Goal: Task Accomplishment & Management: Complete application form

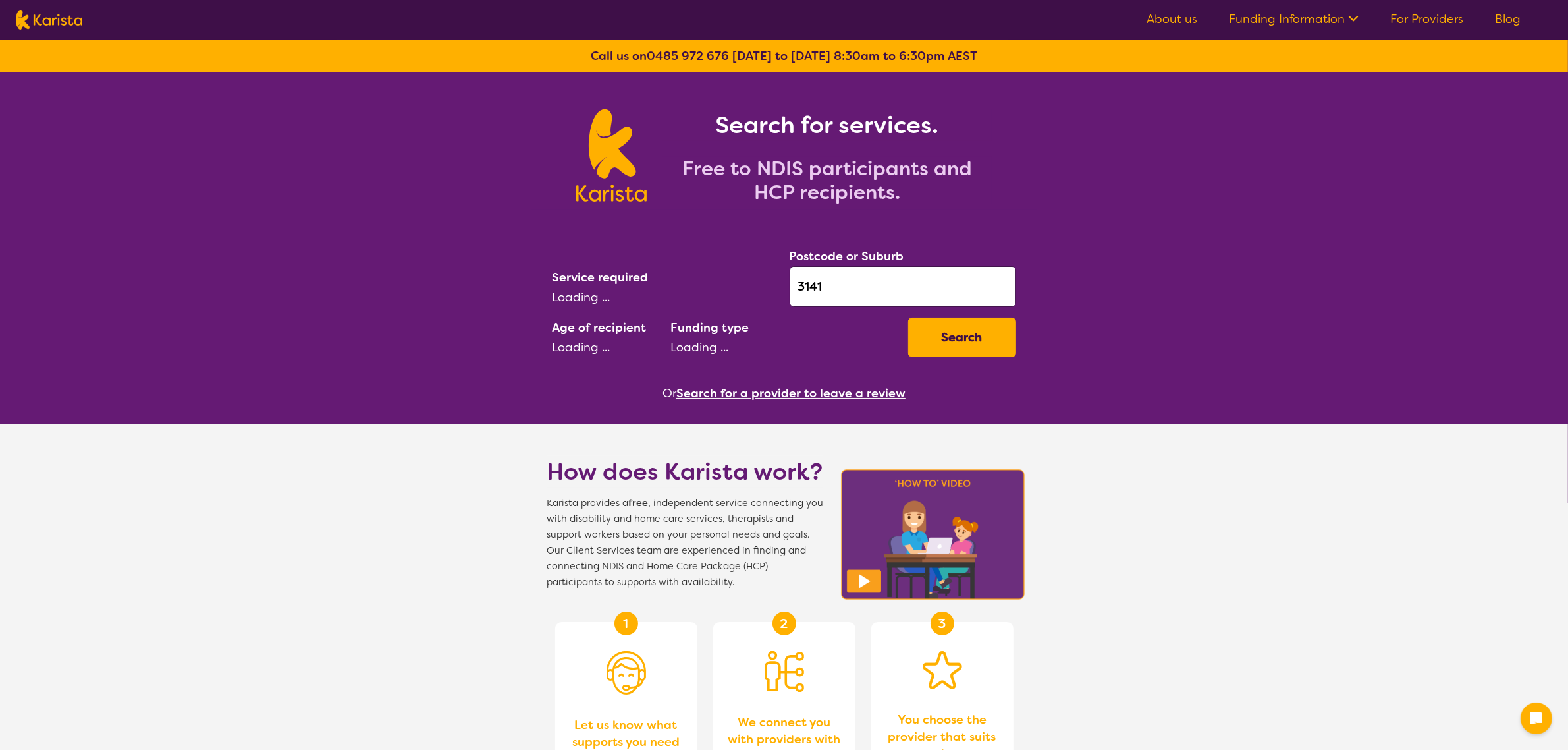
select select "[MEDICAL_DATA]"
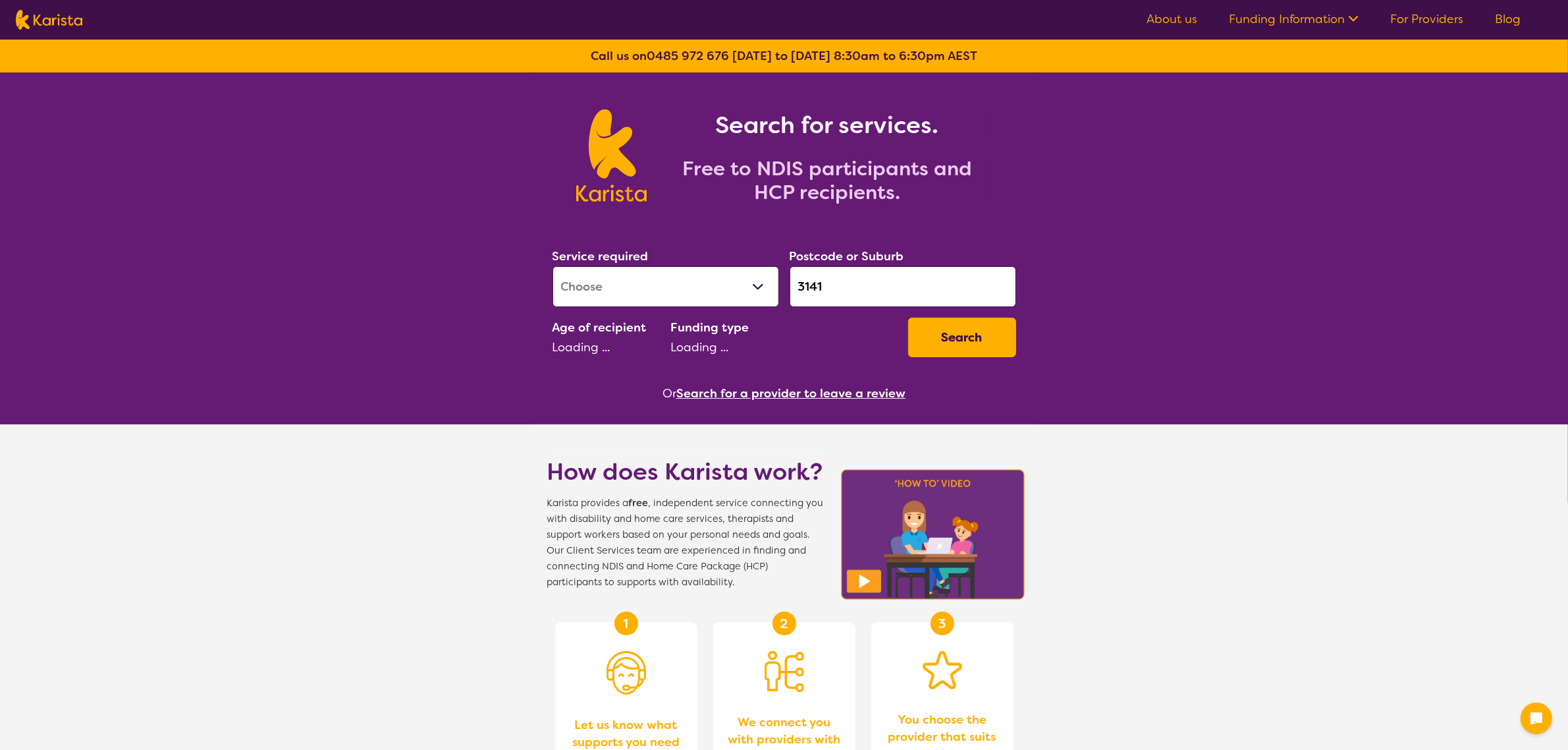
select select "AD"
select select "NDIS"
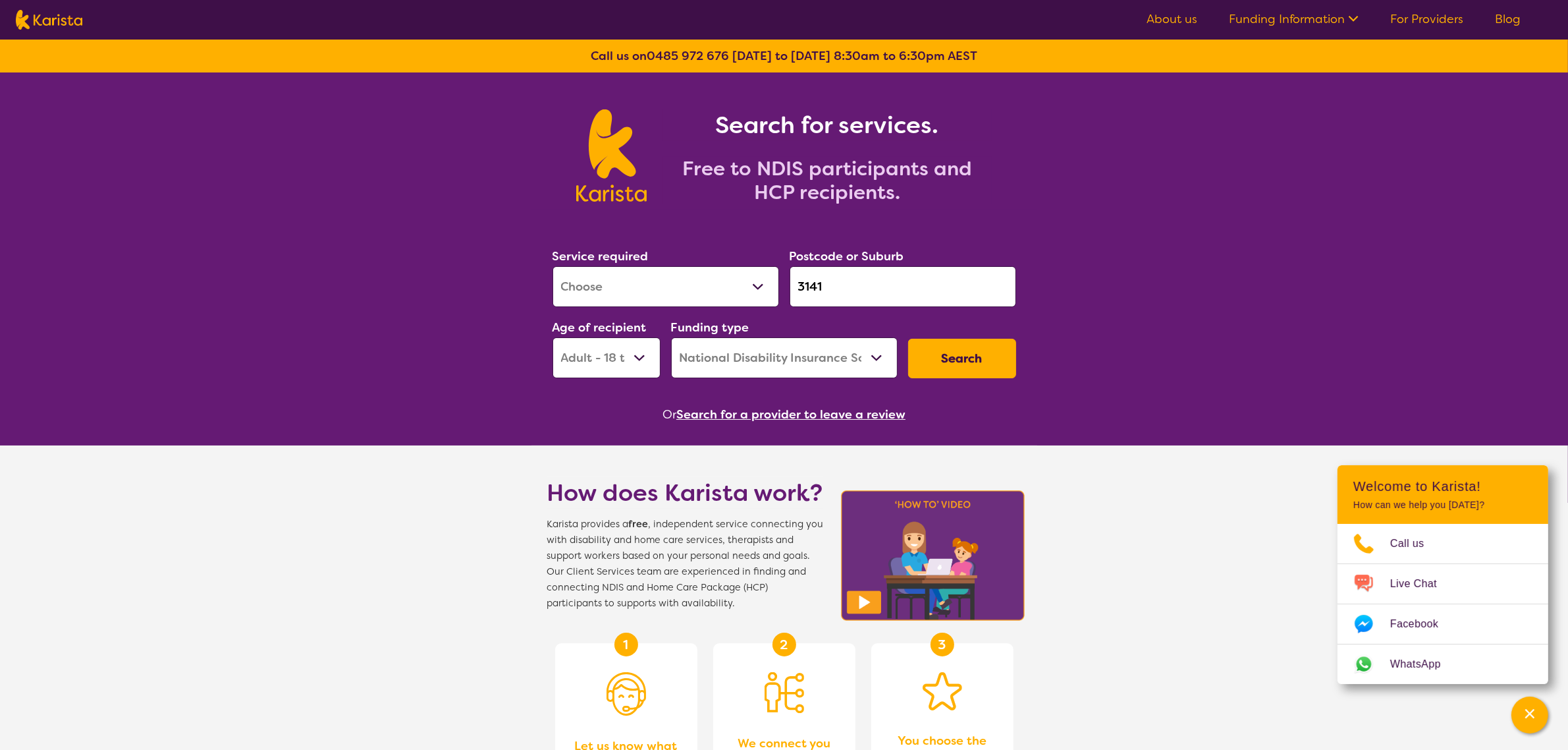
click at [634, 288] on select "Allied Health Assistant Assessment ([MEDICAL_DATA] or [MEDICAL_DATA]) Behaviour…" at bounding box center [665, 286] width 227 height 41
select select "Physiotherapy"
click at [552, 266] on select "Allied Health Assistant Assessment ([MEDICAL_DATA] or [MEDICAL_DATA]) Behaviour…" at bounding box center [665, 286] width 227 height 41
click at [870, 291] on input "3141" at bounding box center [903, 286] width 227 height 41
click at [973, 367] on button "Search" at bounding box center [962, 358] width 108 height 39
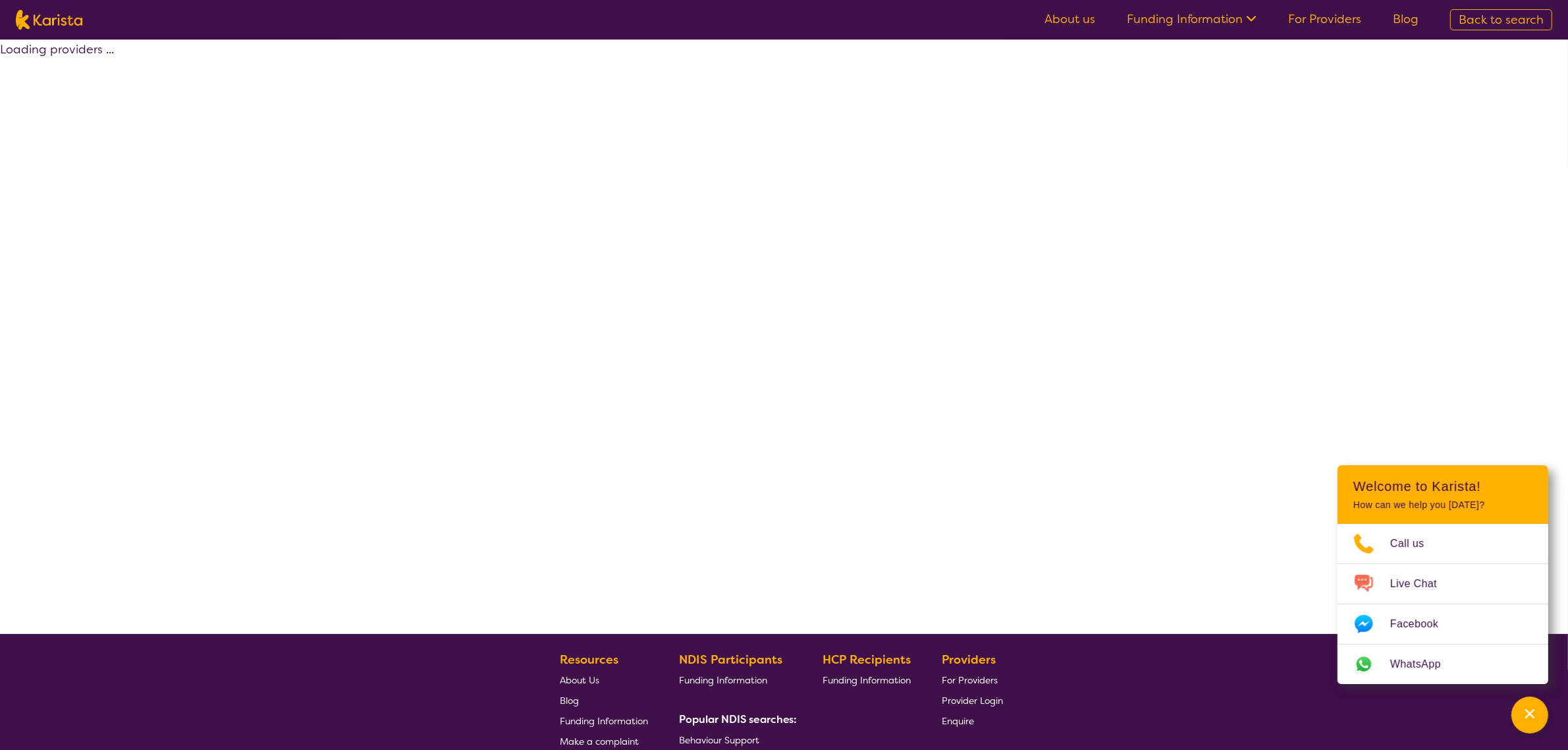
select select "by_score"
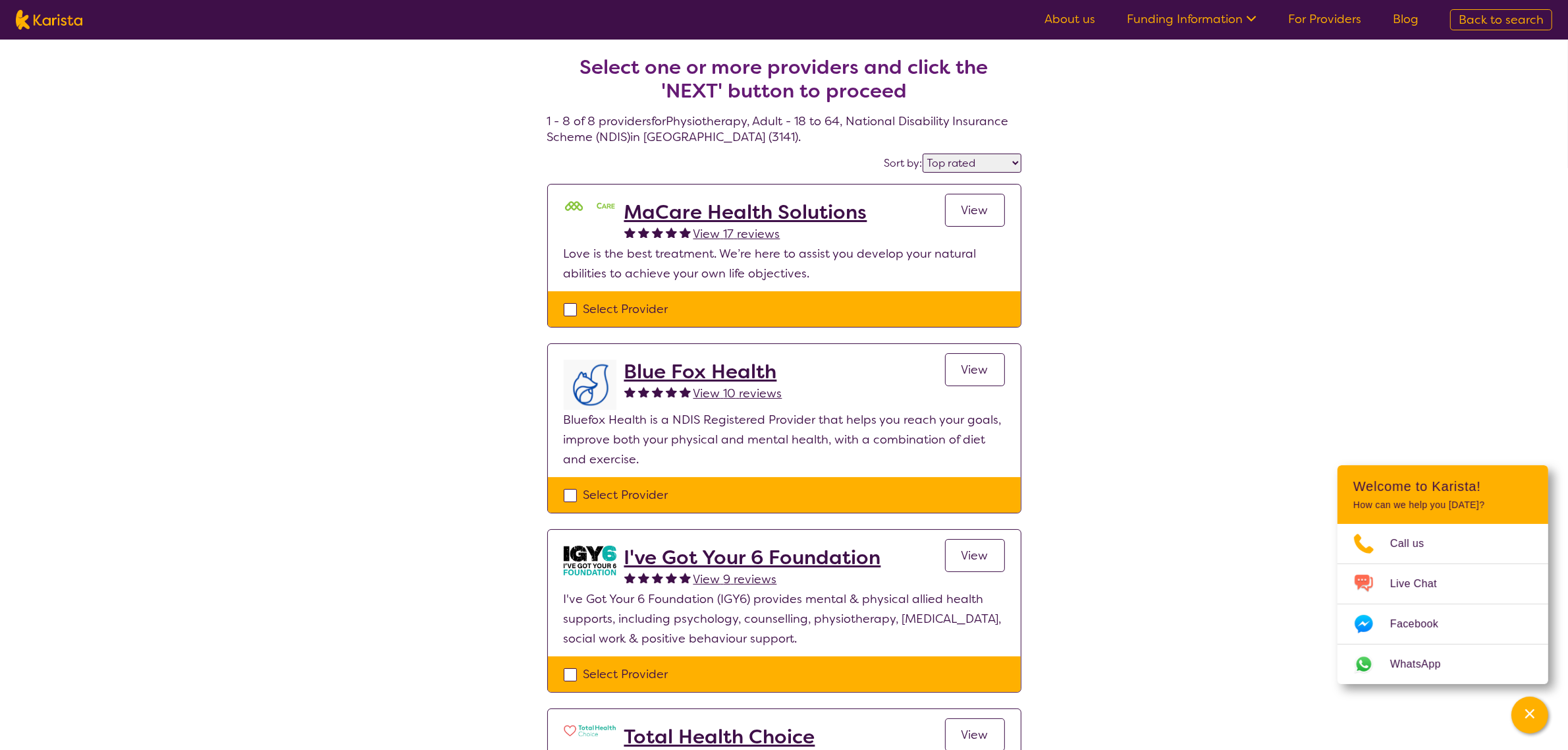
drag, startPoint x: 573, startPoint y: 307, endPoint x: 583, endPoint y: 410, distance: 103.5
click at [573, 307] on div "Select Provider" at bounding box center [784, 309] width 441 height 20
checkbox input "true"
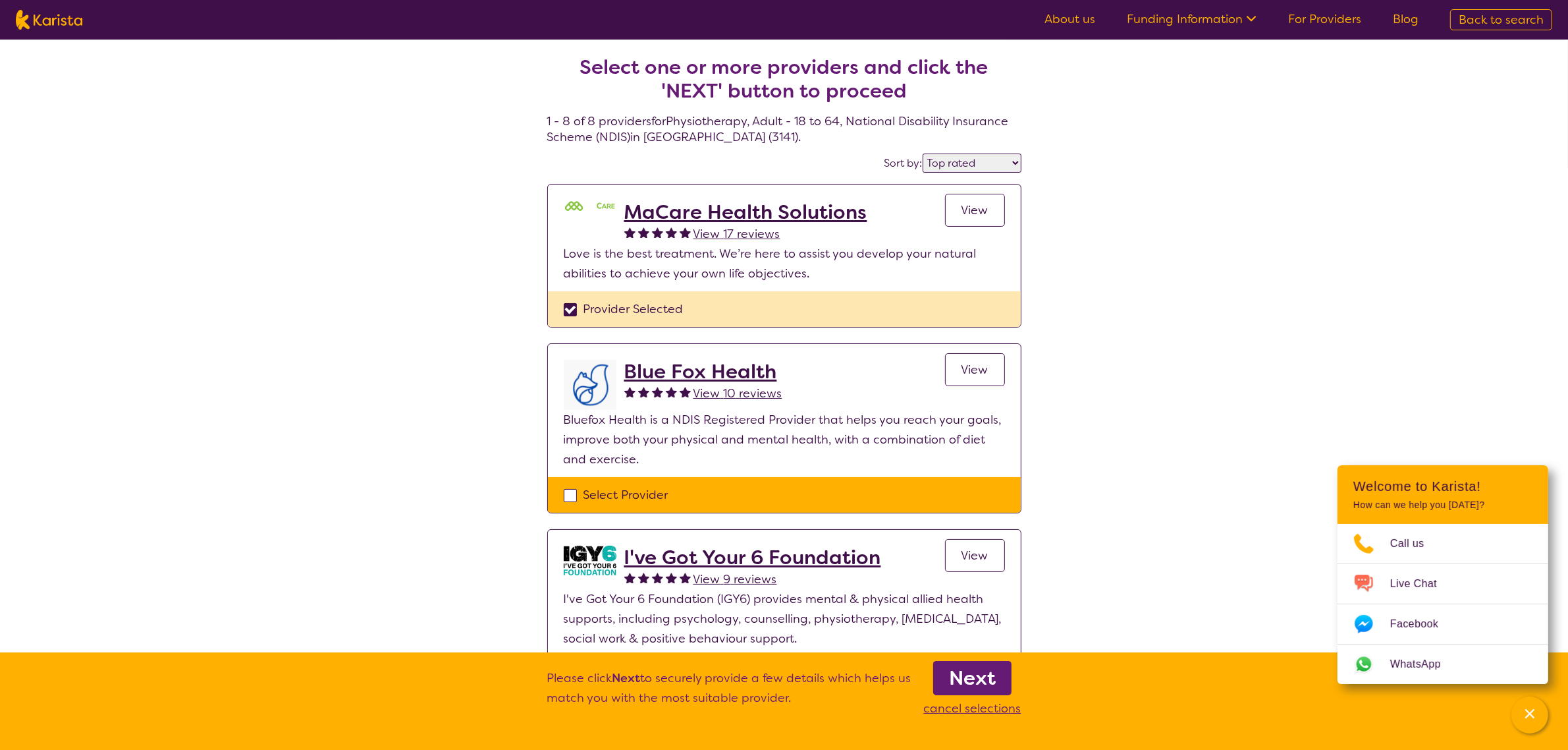
click at [574, 488] on div "Select Provider" at bounding box center [784, 495] width 441 height 20
checkbox input "true"
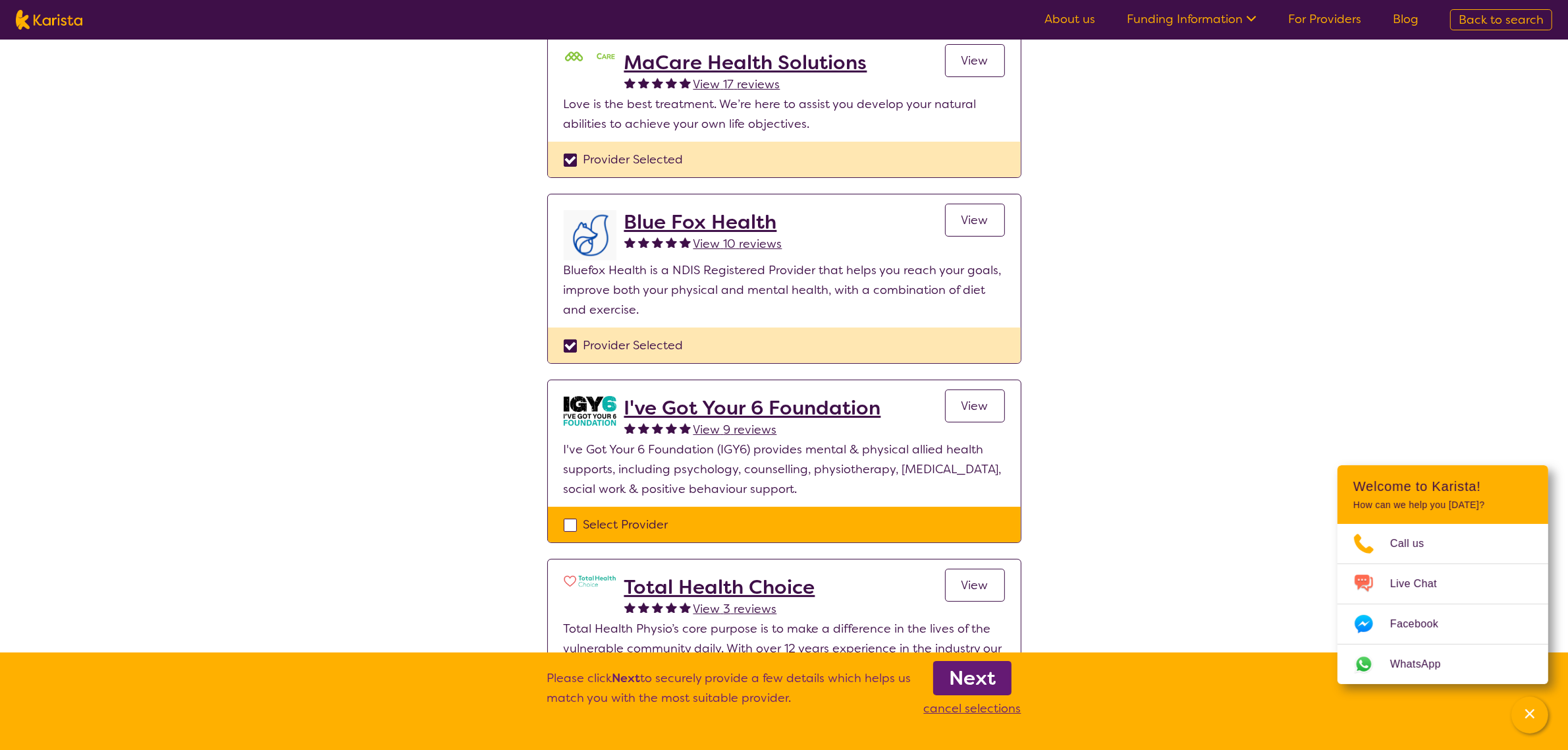
scroll to position [164, 0]
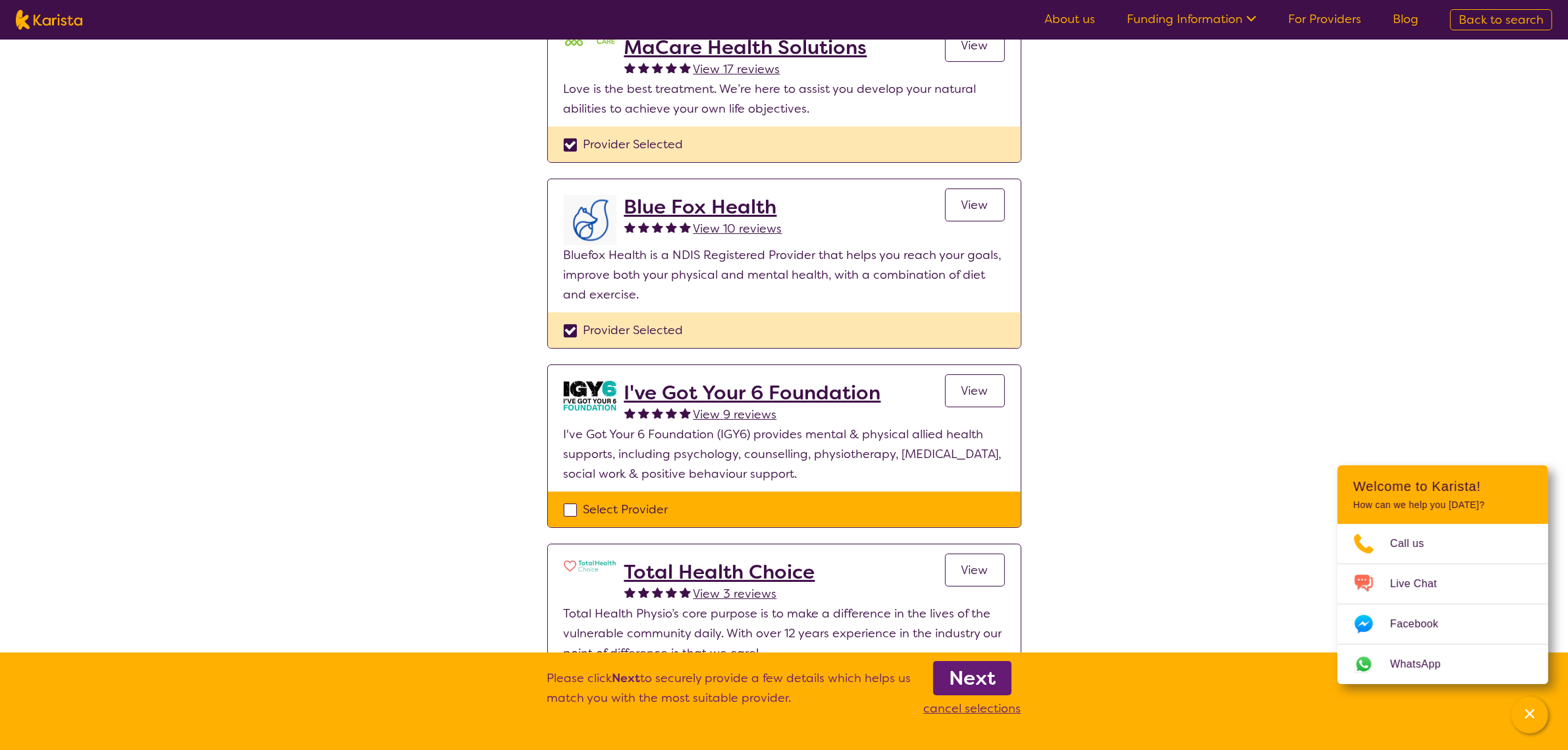
drag, startPoint x: 953, startPoint y: 666, endPoint x: 986, endPoint y: 565, distance: 106.3
click at [955, 665] on b "Next" at bounding box center [972, 677] width 47 height 27
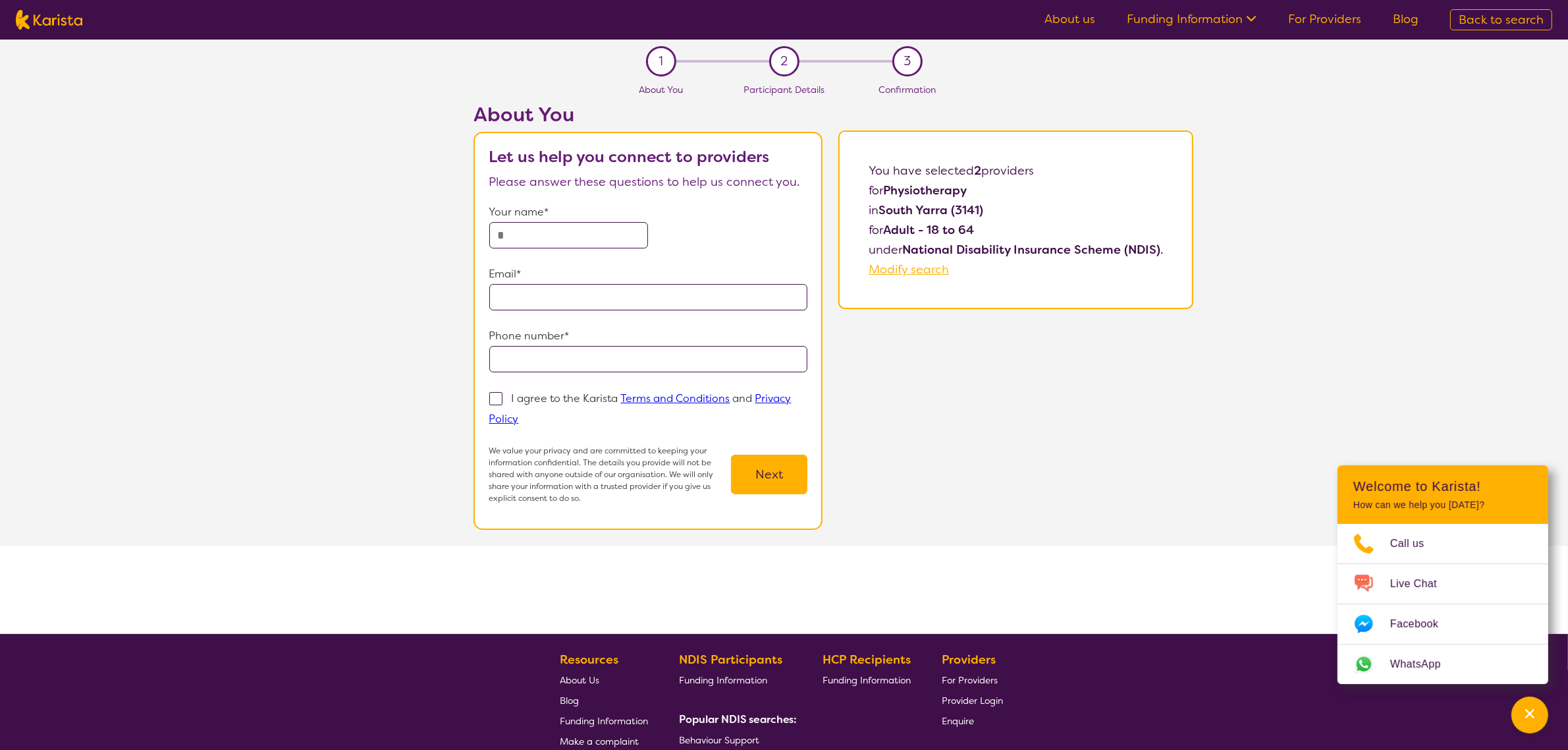
click at [512, 235] on input "text" at bounding box center [569, 235] width 160 height 27
type input "****"
click at [716, 291] on input "email" at bounding box center [648, 297] width 318 height 27
type input "**********"
click at [613, 350] on input "tel" at bounding box center [648, 359] width 318 height 27
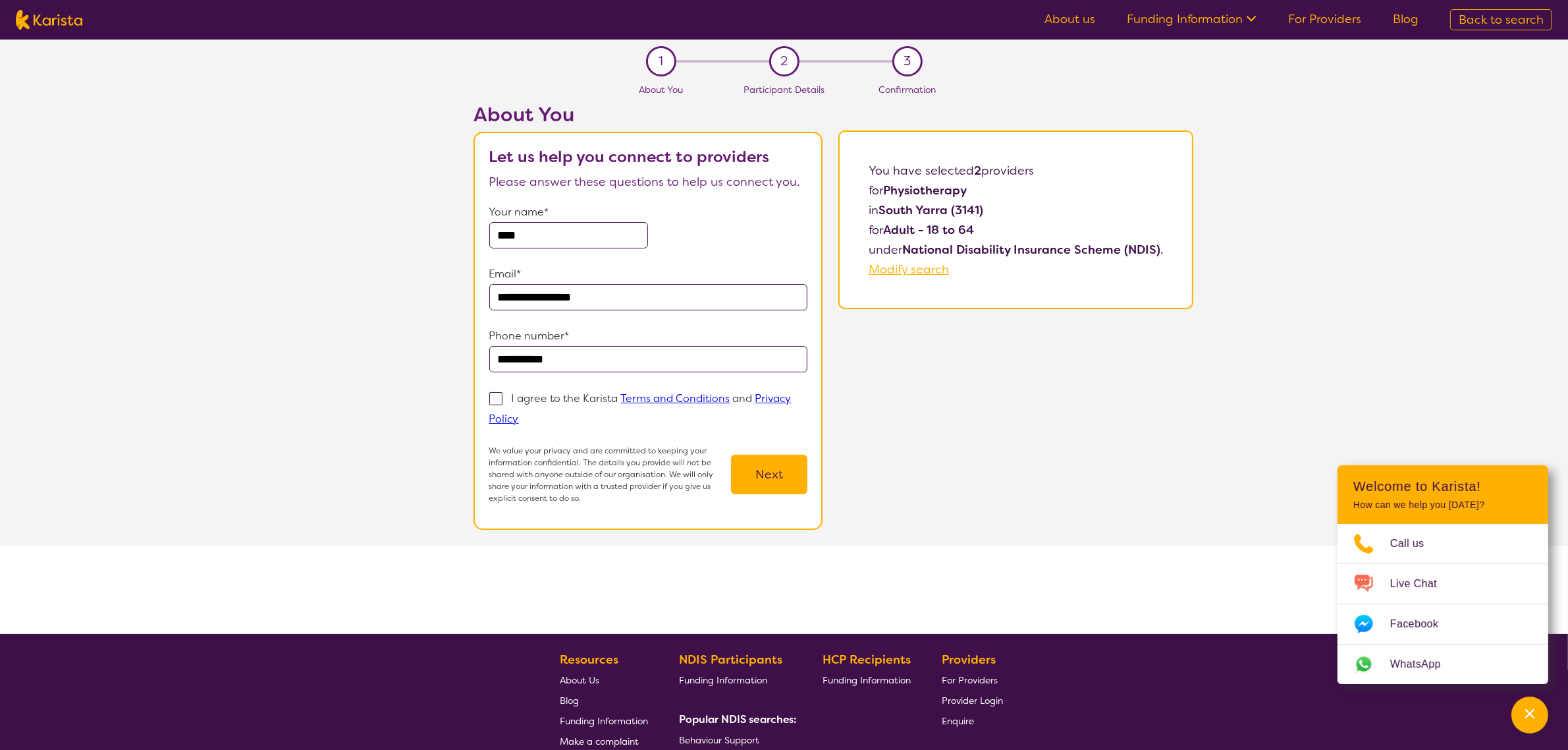
type input "**********"
click at [498, 396] on span at bounding box center [495, 398] width 13 height 13
click at [519, 414] on input "I agree to the Karista Terms and Conditions and Privacy Policy" at bounding box center [523, 418] width 8 height 8
checkbox input "true"
click at [756, 473] on button "Next" at bounding box center [769, 474] width 76 height 39
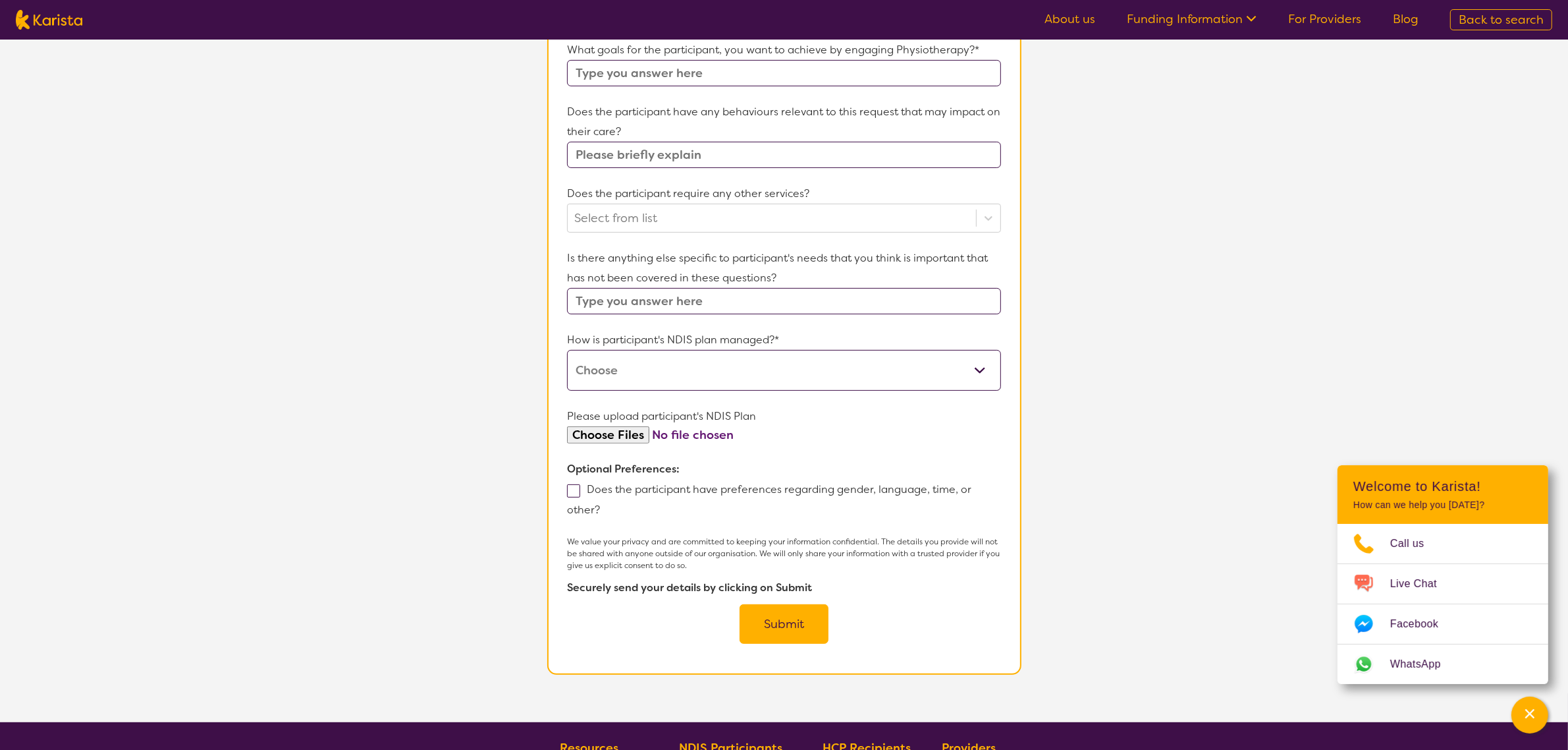
scroll to position [767, 0]
